Goal: Check status: Check status

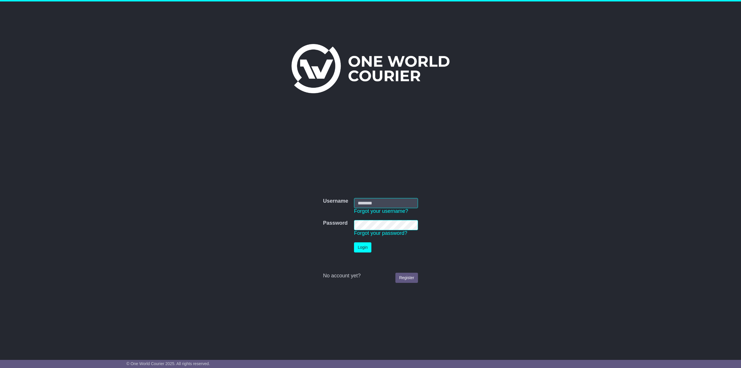
type input "**********"
click at [357, 249] on button "Login" at bounding box center [362, 247] width 17 height 10
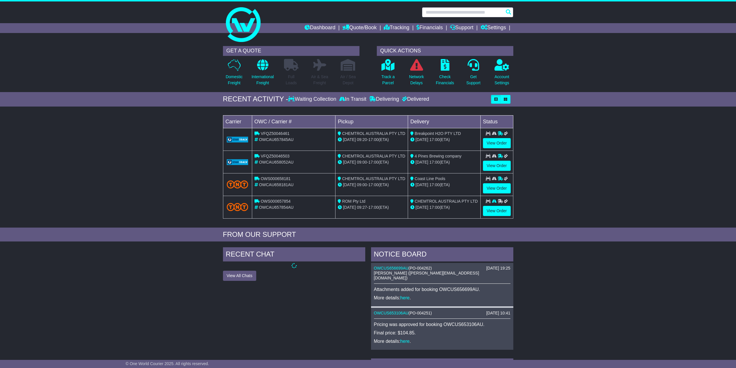
click at [435, 10] on input "text" at bounding box center [467, 12] width 91 height 10
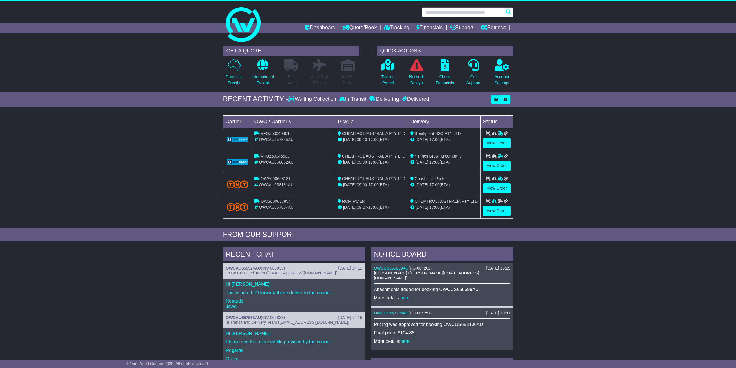
paste input "**********"
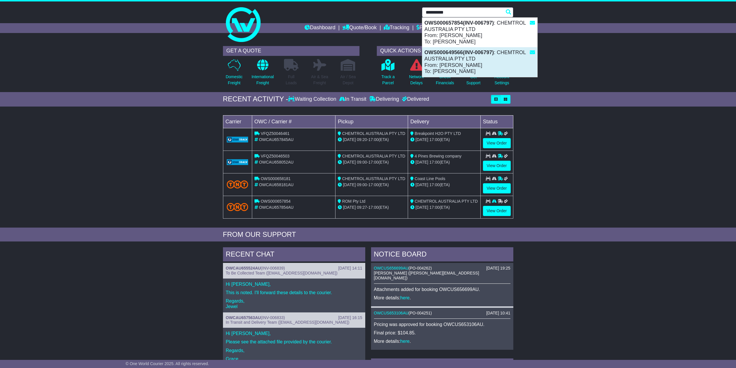
click at [454, 55] on strong "OWS000649566(INV-006797)" at bounding box center [459, 52] width 69 height 6
type input "**********"
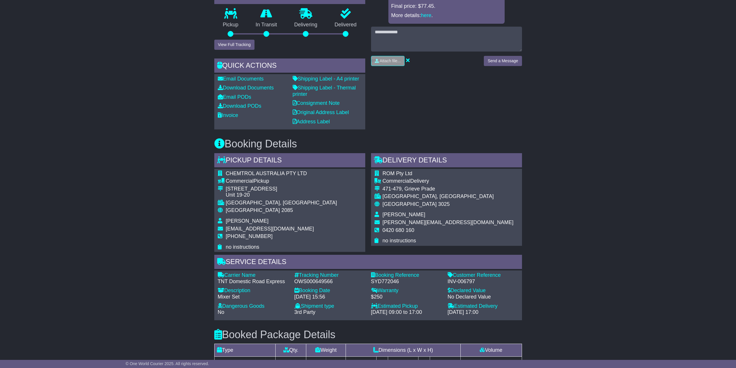
scroll to position [231, 0]
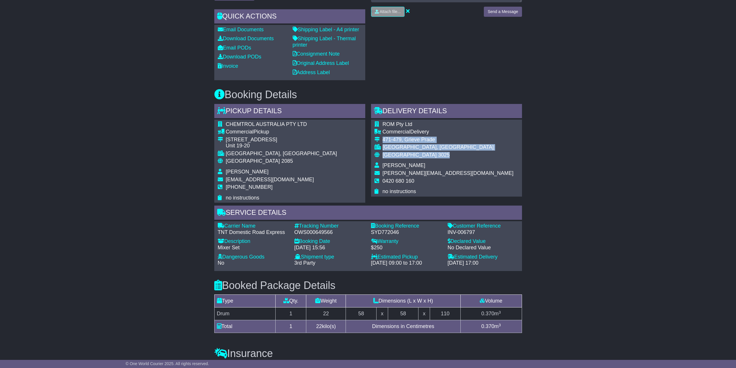
drag, startPoint x: 383, startPoint y: 162, endPoint x: 433, endPoint y: 176, distance: 51.9
click at [433, 176] on tbody "ROM Pty Ltd Commercial Delivery 471-479, Grieve Prade ALTONA NORTH, VIC Austral…" at bounding box center [444, 157] width 139 height 73
copy tbody "471-479, Grieve Prade ALTONA NORTH, VIC Australia 3025"
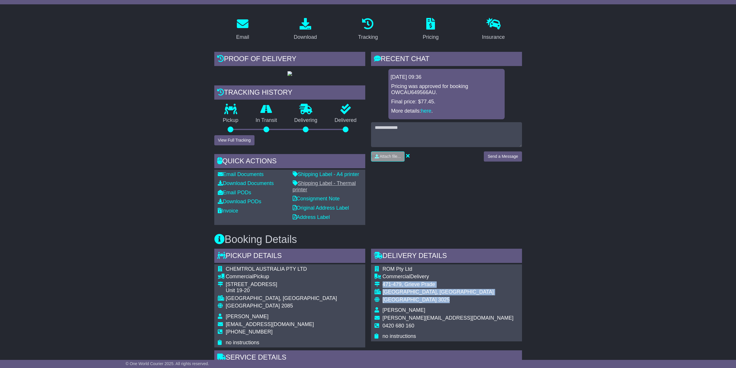
scroll to position [0, 0]
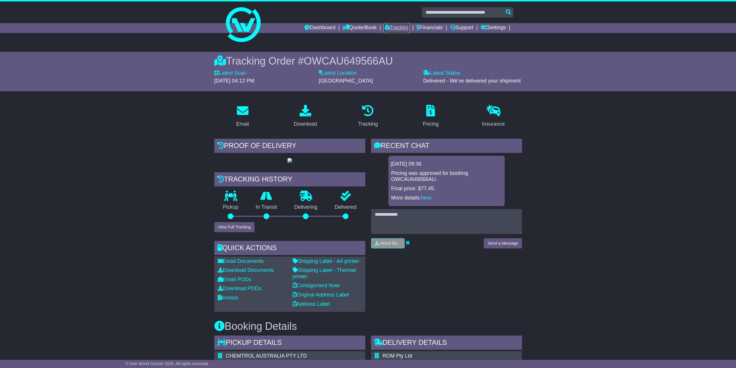
click at [397, 27] on link "Tracking" at bounding box center [396, 28] width 25 height 10
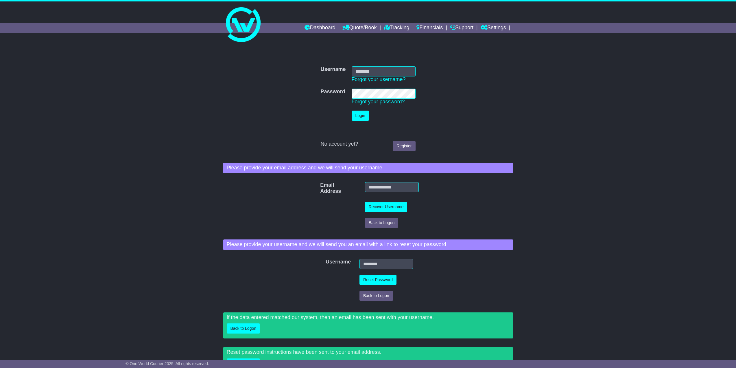
type input "**********"
click at [361, 113] on button "Login" at bounding box center [360, 116] width 17 height 10
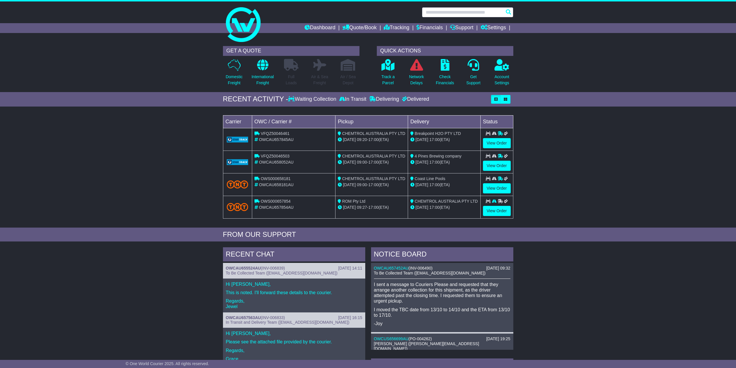
click at [435, 12] on input "text" at bounding box center [467, 12] width 91 height 10
paste input "**********"
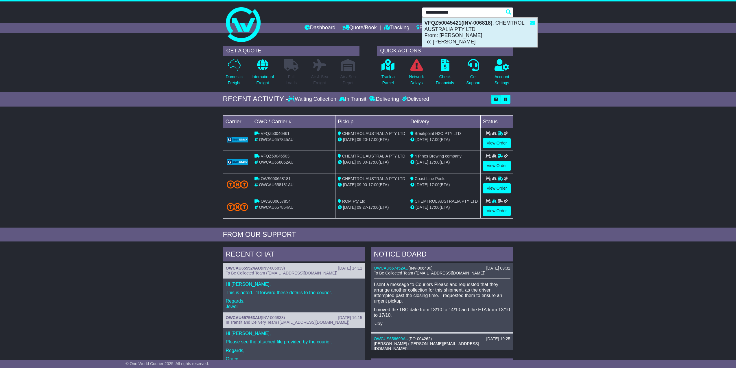
click at [455, 26] on div "VFQZ50045421(INV-006818) : CHEMTROL AUSTRALIA PTY LTD From: Kobby Green To: Jim…" at bounding box center [479, 33] width 115 height 30
type input "**********"
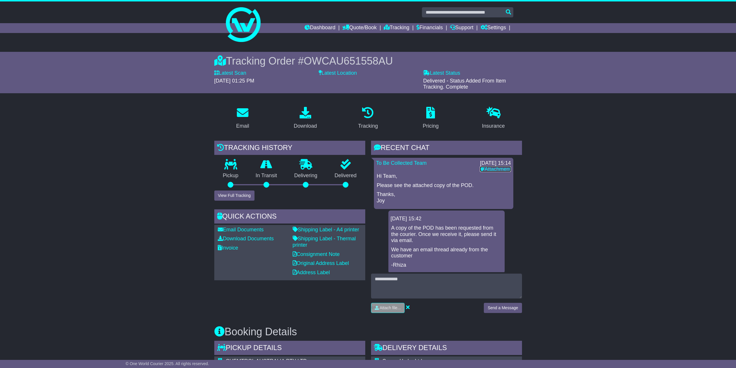
click at [480, 169] on icon at bounding box center [482, 168] width 5 height 5
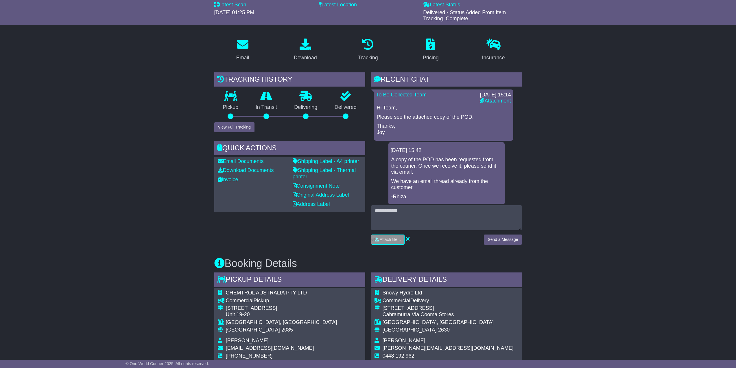
scroll to position [145, 0]
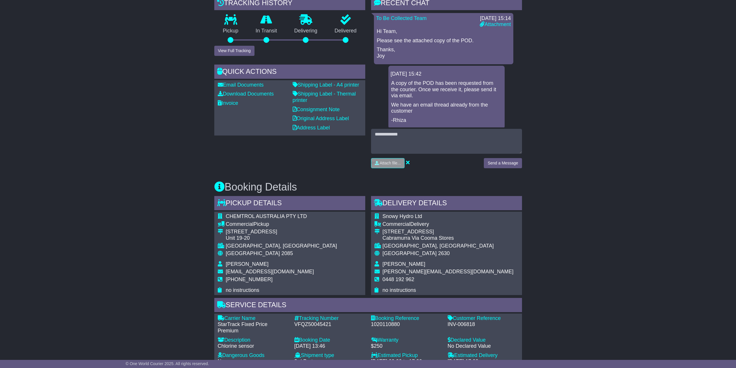
click at [459, 324] on div "INV-006818" at bounding box center [483, 324] width 71 height 6
copy div "INV-006818"
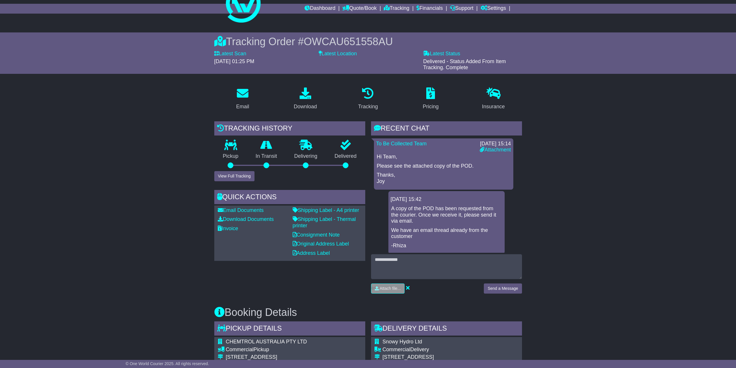
scroll to position [0, 0]
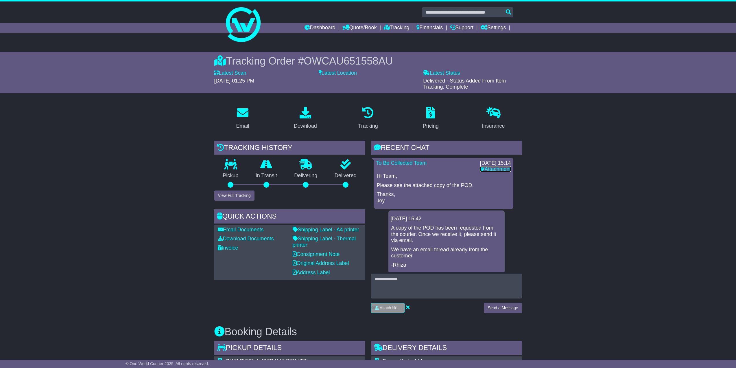
click at [502, 170] on link "Attachment" at bounding box center [495, 169] width 31 height 6
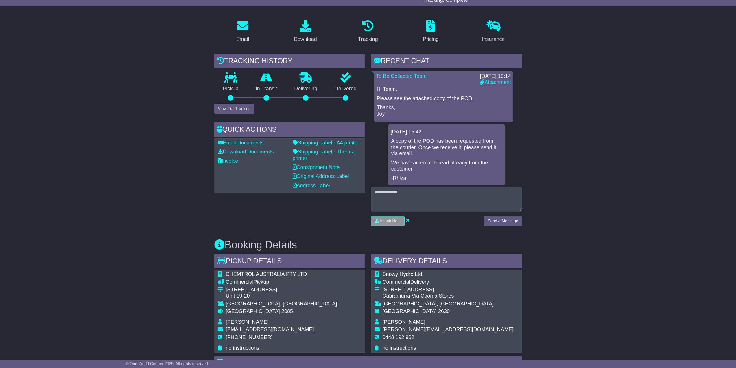
click at [382, 273] on td at bounding box center [379, 275] width 8 height 8
drag, startPoint x: 383, startPoint y: 273, endPoint x: 430, endPoint y: 274, distance: 46.6
click at [430, 274] on td "Snowy Hydro Ltd" at bounding box center [448, 275] width 131 height 8
copy span "Snowy Hydro Ltd"
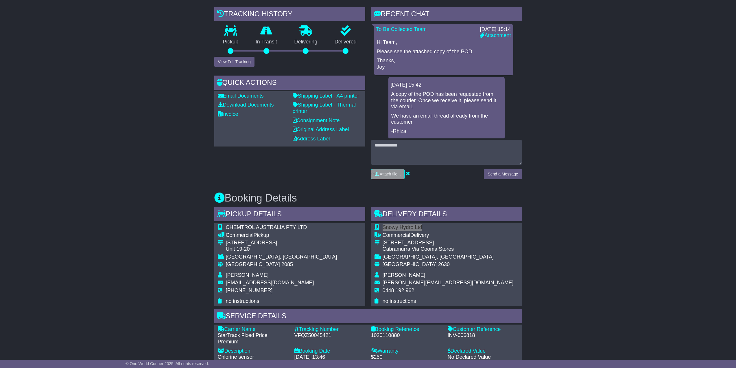
scroll to position [231, 0]
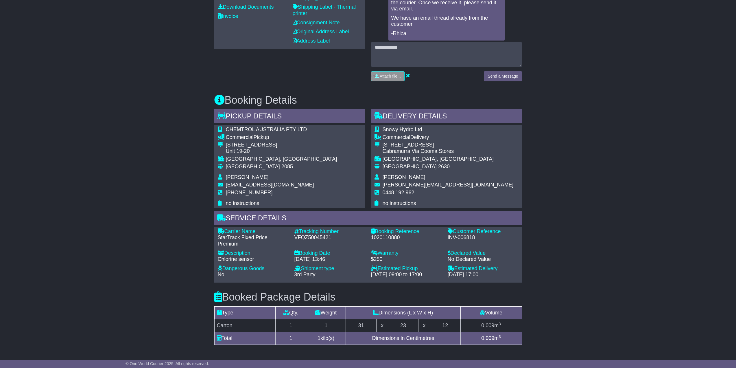
click at [461, 235] on div "INV-006818" at bounding box center [483, 237] width 71 height 6
copy div "INV-006818"
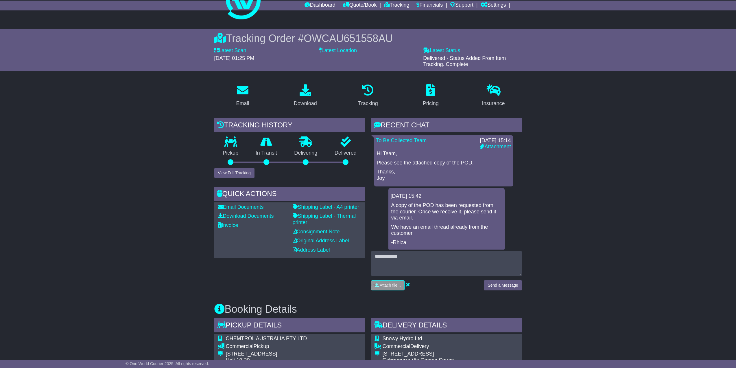
scroll to position [0, 0]
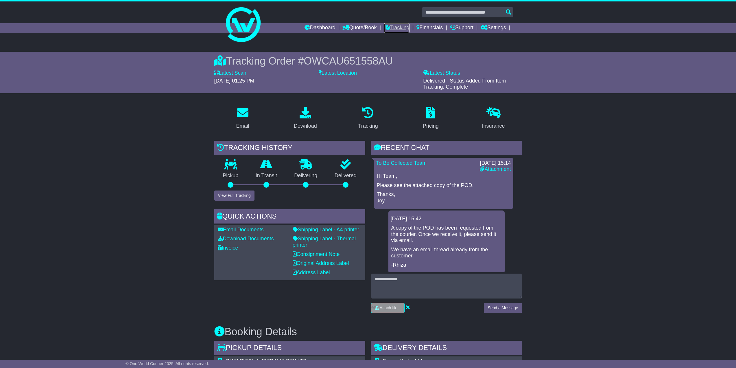
click at [391, 27] on link "Tracking" at bounding box center [396, 28] width 25 height 10
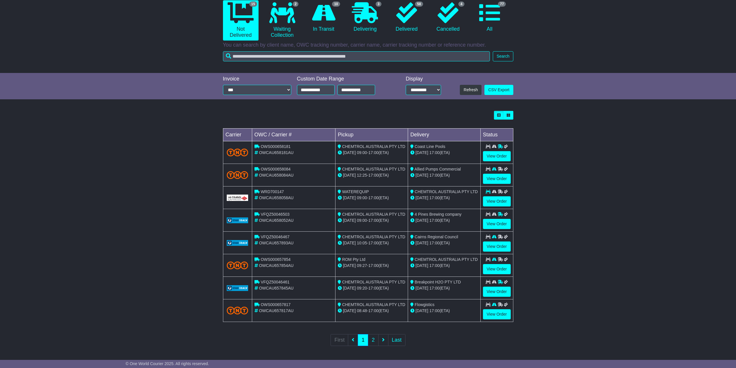
scroll to position [60, 0]
click at [374, 339] on link "2" at bounding box center [373, 340] width 10 height 12
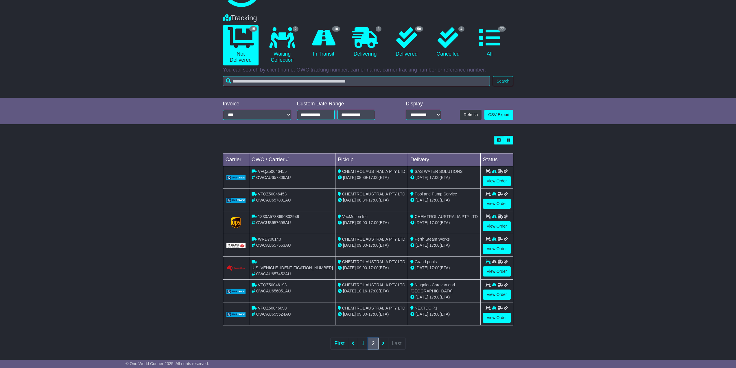
scroll to position [38, 0]
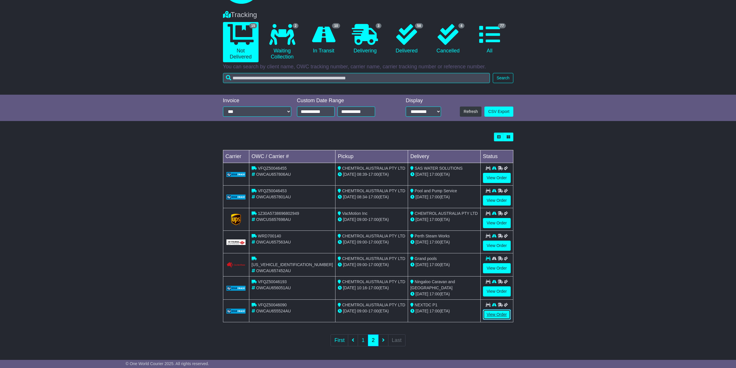
click at [493, 313] on link "View Order" at bounding box center [497, 314] width 28 height 10
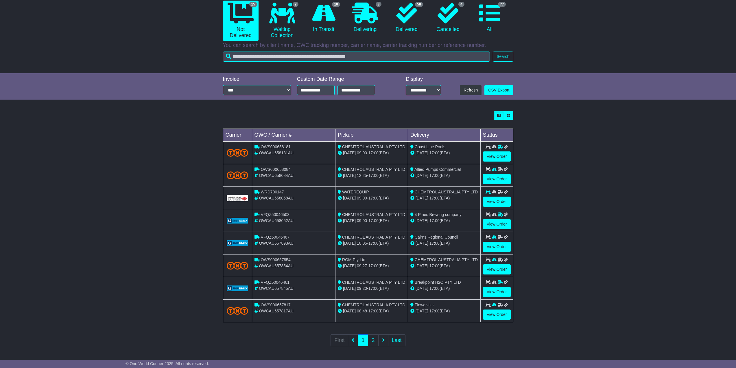
scroll to position [60, 0]
click at [371, 338] on link "2" at bounding box center [373, 340] width 10 height 12
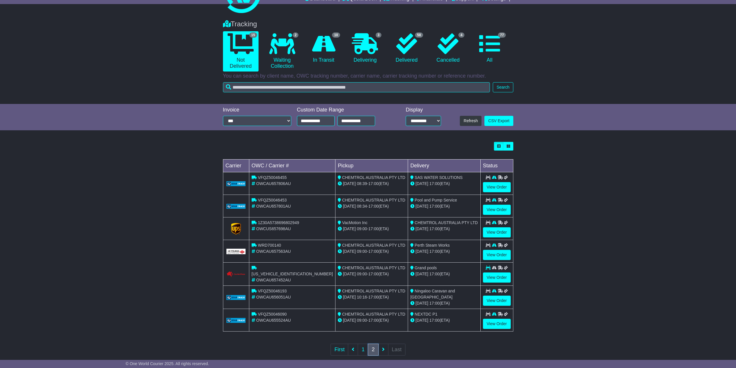
scroll to position [38, 0]
